Goal: Navigation & Orientation: Find specific page/section

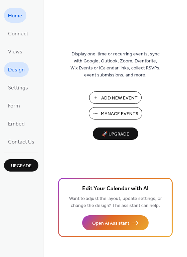
click at [24, 68] on span "Design" at bounding box center [16, 70] width 17 height 11
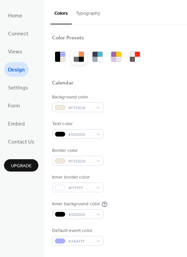
click at [80, 57] on div at bounding box center [81, 59] width 5 height 5
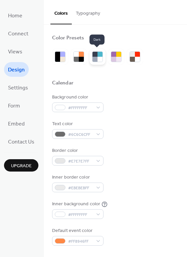
click at [93, 58] on div at bounding box center [94, 59] width 5 height 5
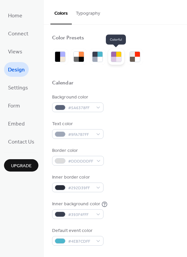
click at [118, 59] on div at bounding box center [118, 59] width 5 height 5
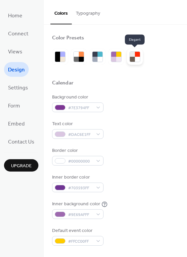
click at [130, 58] on div at bounding box center [132, 59] width 5 height 5
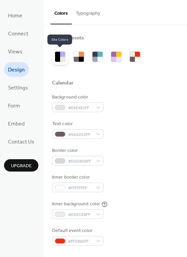
click at [61, 58] on div at bounding box center [62, 59] width 5 height 5
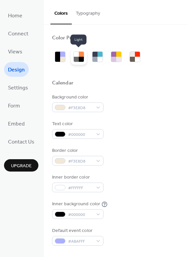
click at [74, 58] on div at bounding box center [76, 59] width 5 height 5
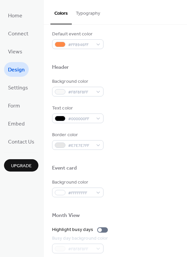
scroll to position [231, 0]
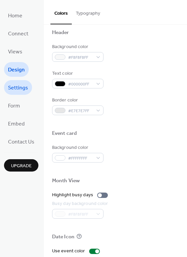
click at [17, 90] on span "Settings" at bounding box center [18, 88] width 20 height 11
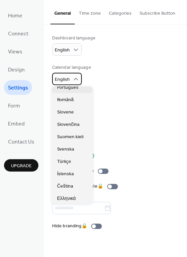
scroll to position [217, 0]
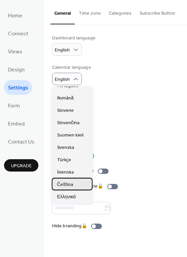
click at [70, 185] on span "Čeština" at bounding box center [65, 184] width 16 height 7
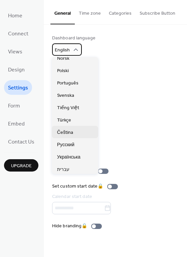
scroll to position [120, 0]
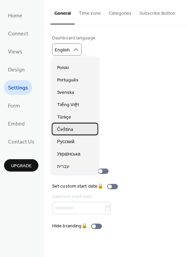
click at [66, 130] on span "Čeština" at bounding box center [65, 129] width 16 height 7
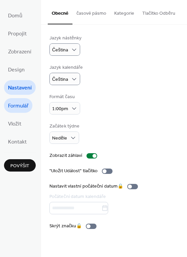
click at [20, 107] on span "Formulář" at bounding box center [18, 106] width 20 height 11
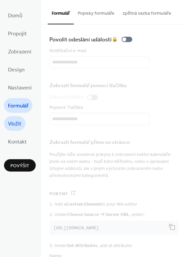
click at [18, 123] on span "Vložit" at bounding box center [14, 124] width 13 height 11
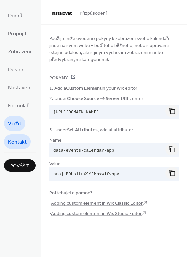
click at [22, 142] on span "Kontakt" at bounding box center [17, 142] width 19 height 11
